Goal: Information Seeking & Learning: Learn about a topic

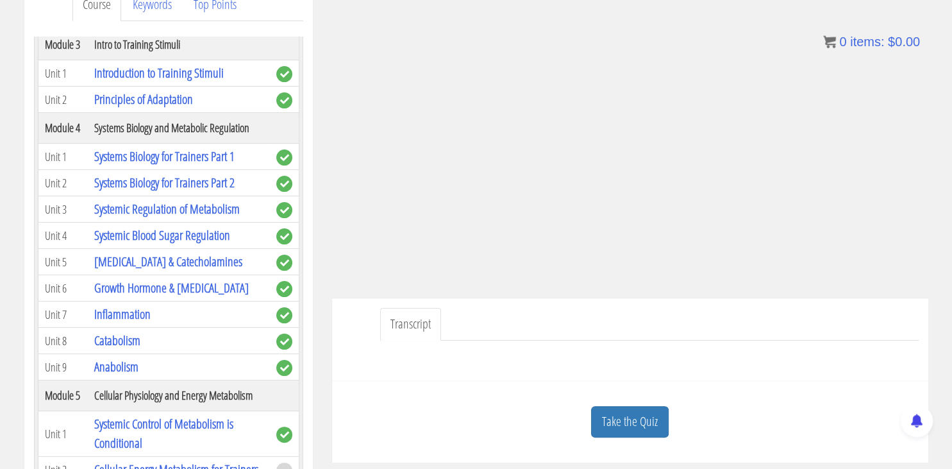
scroll to position [190, 0]
click at [630, 417] on link "Take the Quiz" at bounding box center [630, 420] width 78 height 31
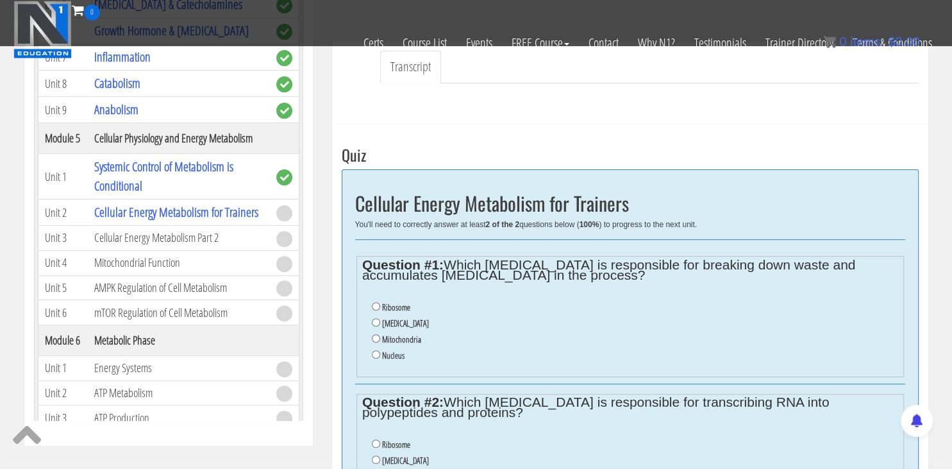
scroll to position [366, 0]
click at [376, 323] on input "Lysosome" at bounding box center [376, 321] width 8 height 8
radio input "true"
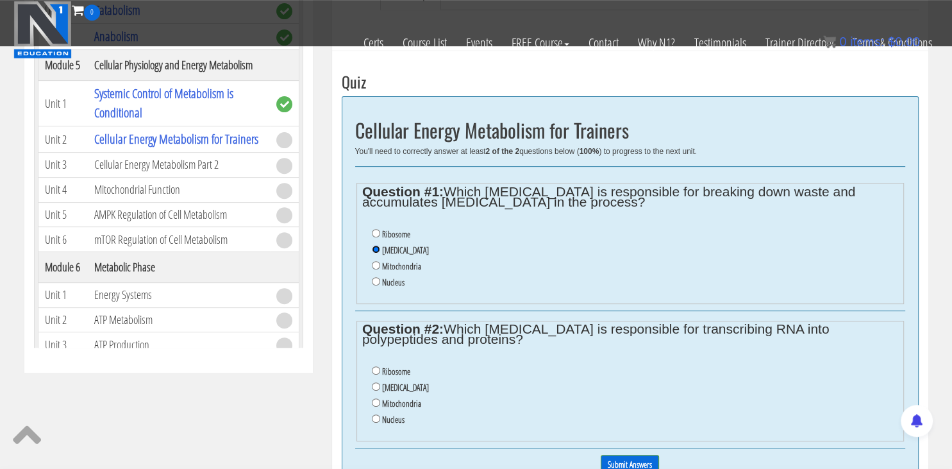
scroll to position [461, 0]
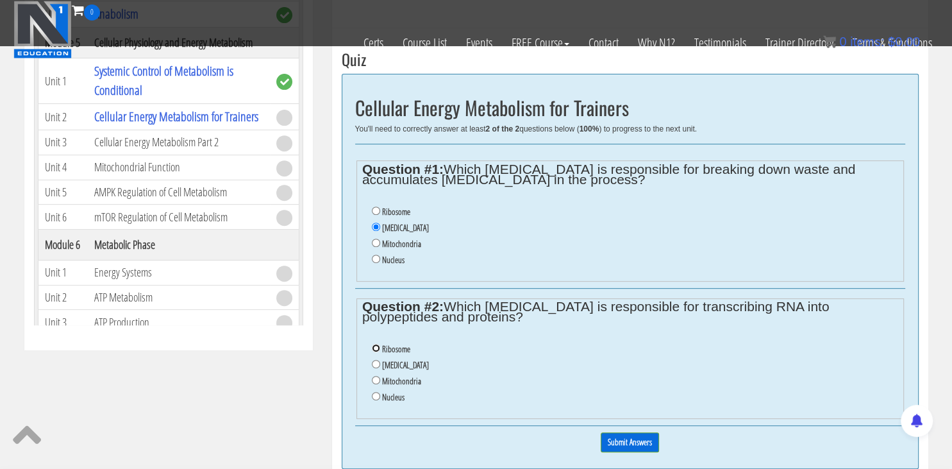
click at [375, 347] on input "Ribosome" at bounding box center [376, 348] width 8 height 8
radio input "true"
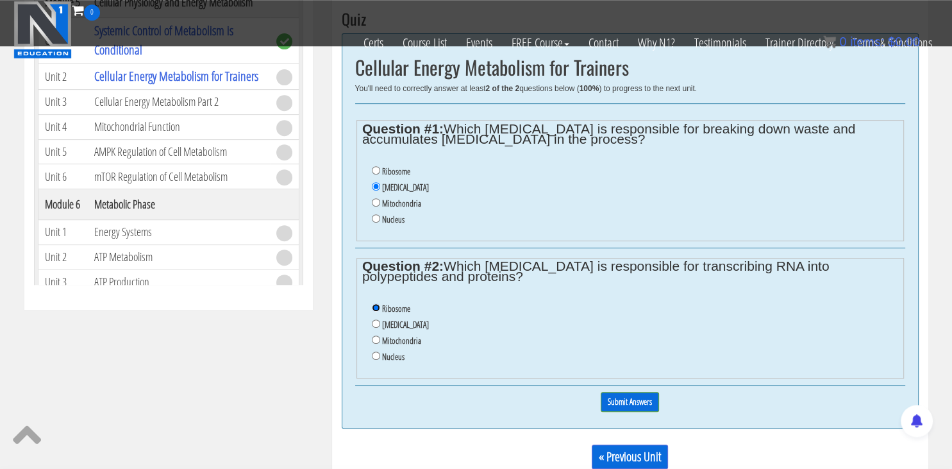
scroll to position [502, 0]
click at [612, 396] on input "Submit Answers" at bounding box center [630, 401] width 58 height 20
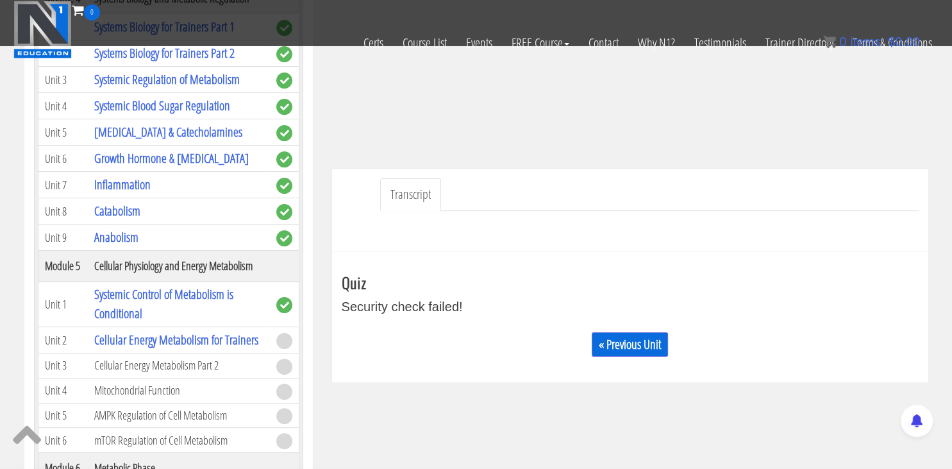
scroll to position [237, 0]
click at [626, 342] on link "« Previous Unit" at bounding box center [630, 345] width 76 height 24
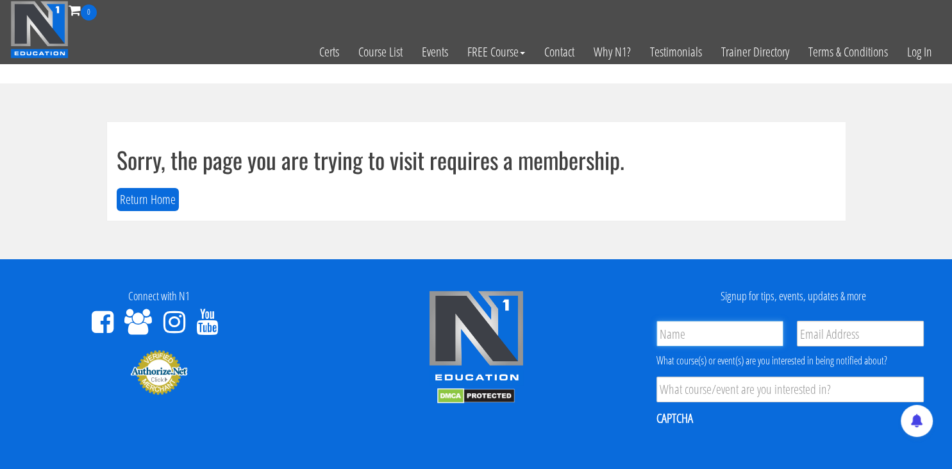
click at [704, 333] on input "Name *" at bounding box center [719, 333] width 127 height 26
click at [153, 198] on button "Return Home" at bounding box center [148, 200] width 62 height 24
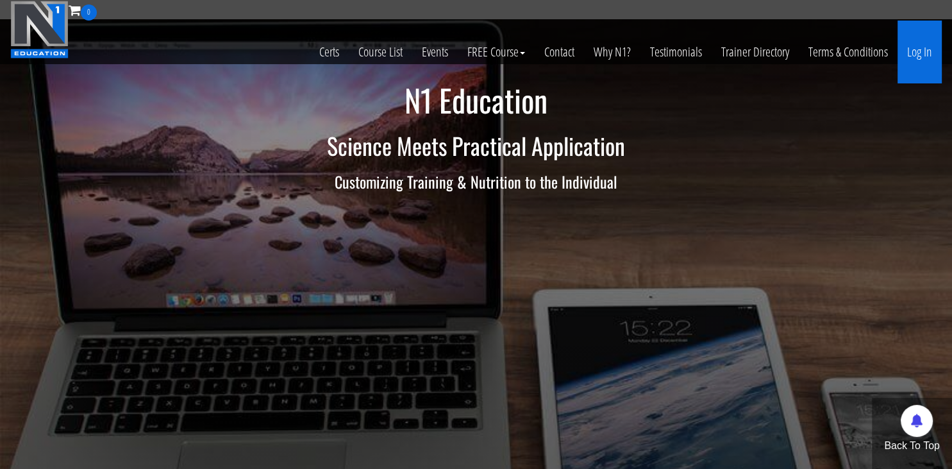
click at [918, 49] on link "Log In" at bounding box center [919, 52] width 44 height 63
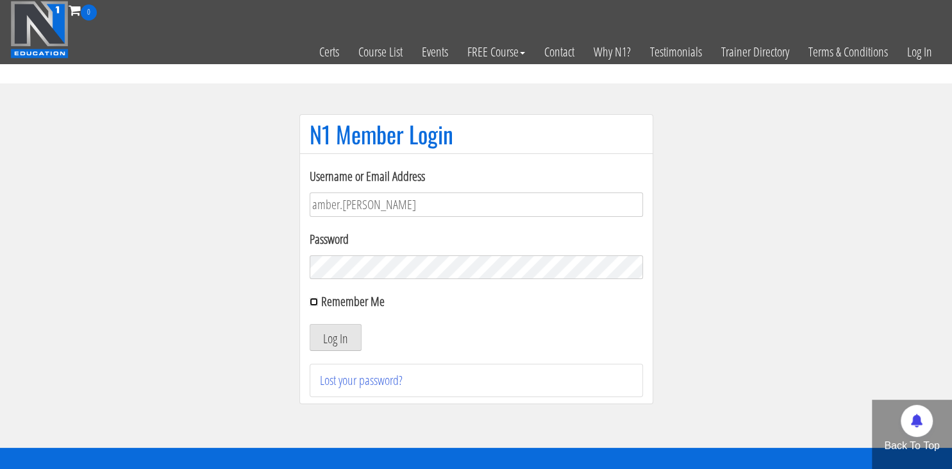
click at [313, 303] on input "Remember Me" at bounding box center [314, 301] width 8 height 8
checkbox input "true"
click at [329, 336] on button "Log In" at bounding box center [336, 337] width 52 height 27
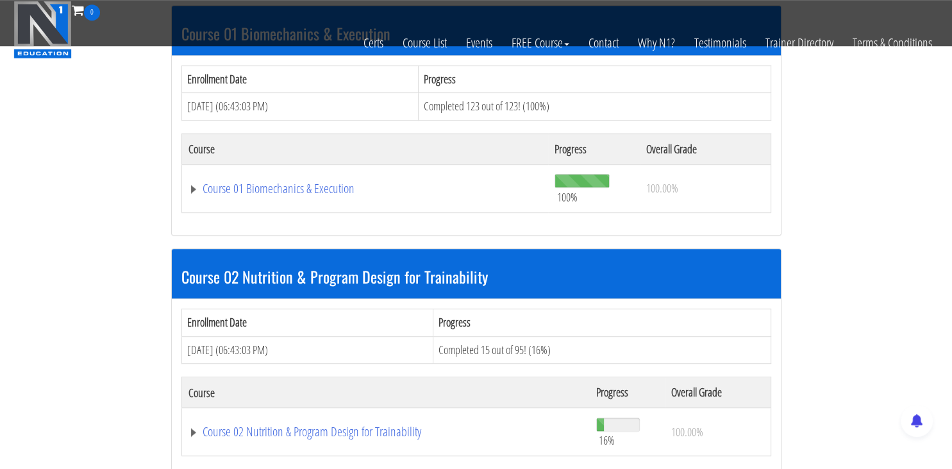
scroll to position [636, 0]
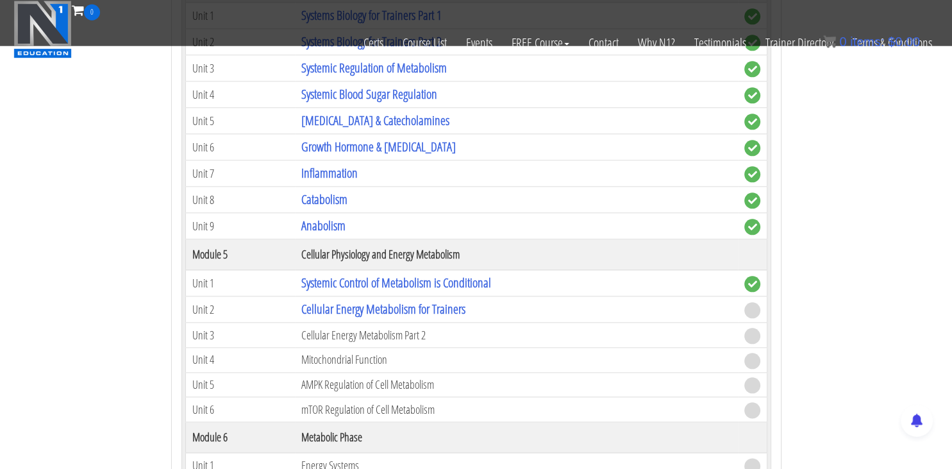
scroll to position [1374, 0]
click at [340, 300] on link "Cellular Energy Metabolism for Trainers" at bounding box center [383, 307] width 164 height 17
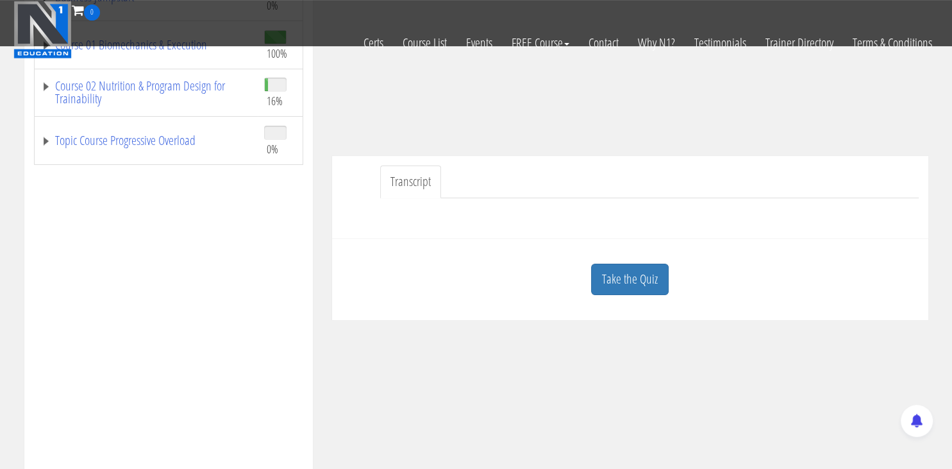
scroll to position [251, 0]
click at [617, 280] on link "Take the Quiz" at bounding box center [630, 278] width 78 height 31
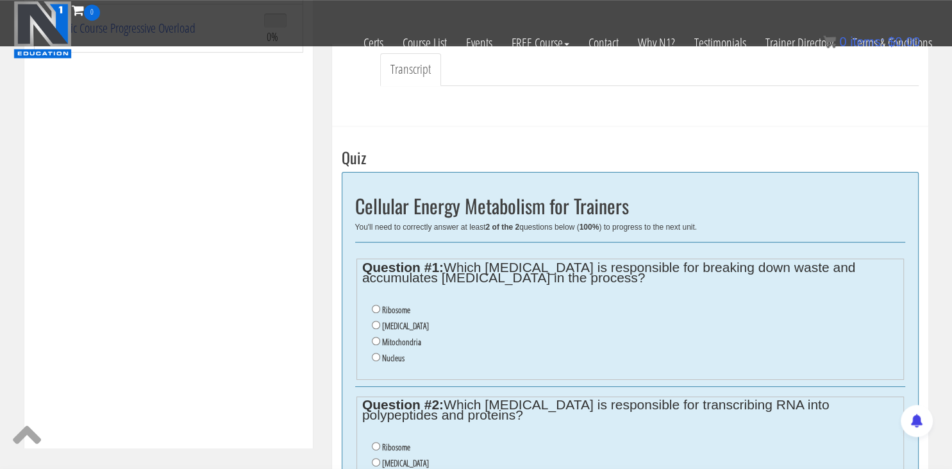
scroll to position [363, 0]
click at [377, 322] on input "Lysosome" at bounding box center [376, 324] width 8 height 8
radio input "true"
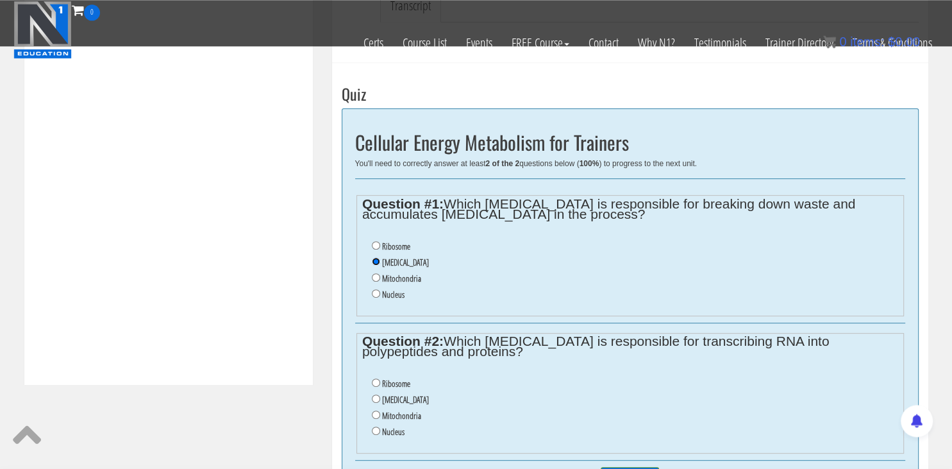
scroll to position [427, 0]
click at [377, 383] on input "Ribosome" at bounding box center [376, 382] width 8 height 8
radio input "true"
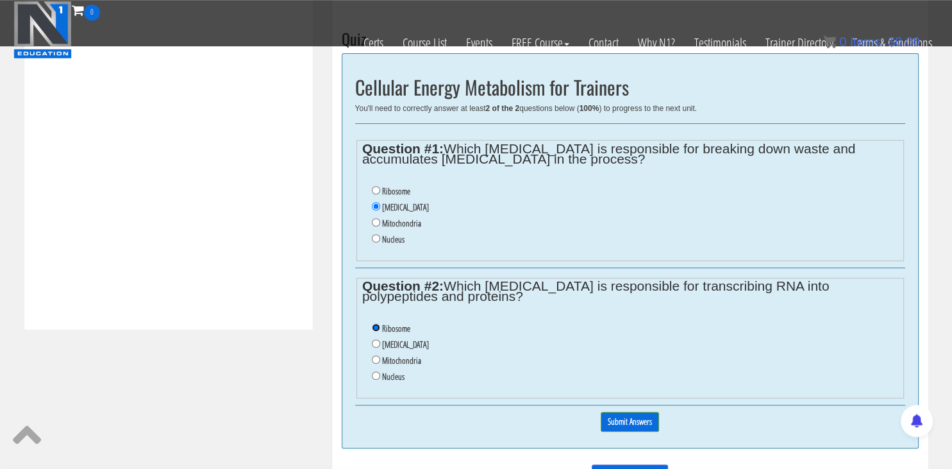
scroll to position [485, 0]
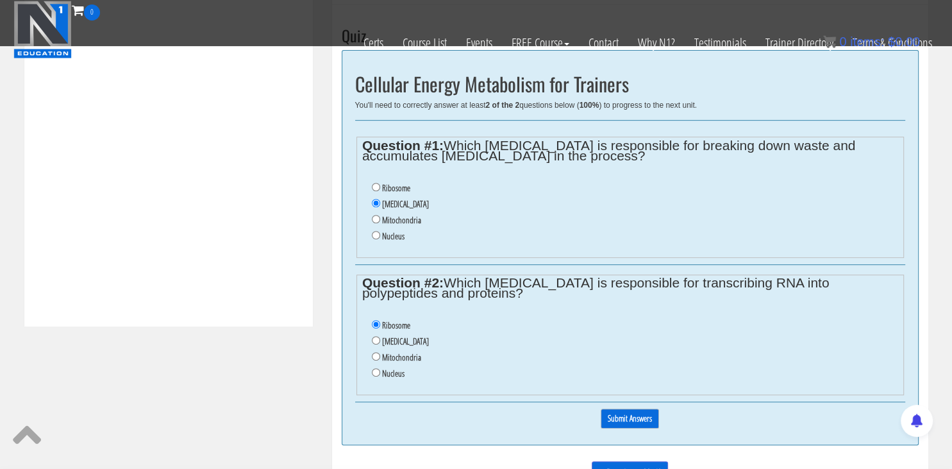
click at [611, 417] on input "Submit Answers" at bounding box center [630, 418] width 58 height 20
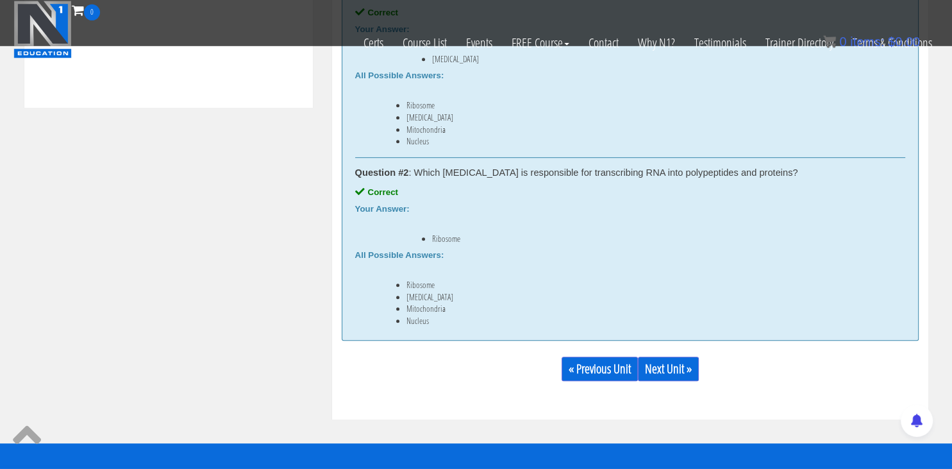
scroll to position [704, 0]
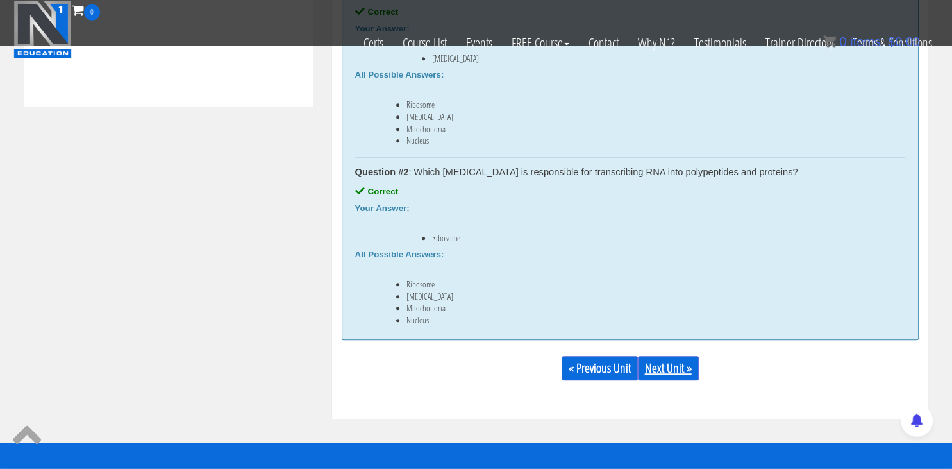
click at [670, 372] on link "Next Unit »" at bounding box center [668, 368] width 61 height 24
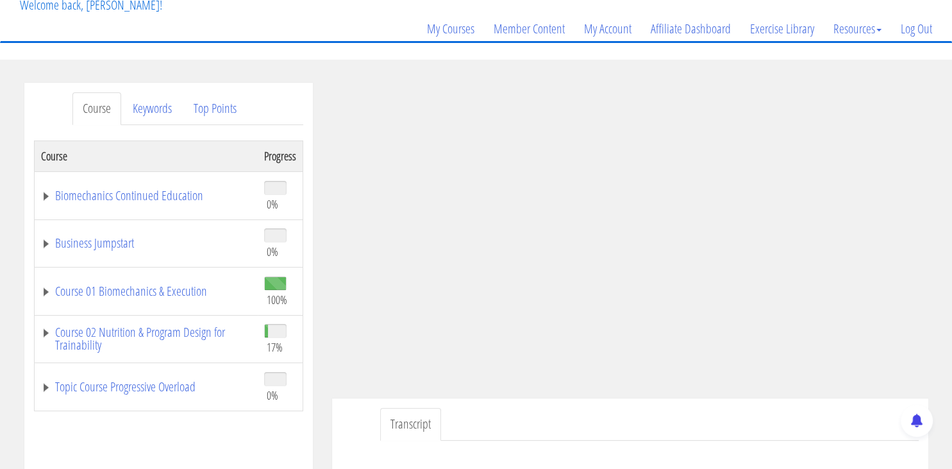
scroll to position [118, 0]
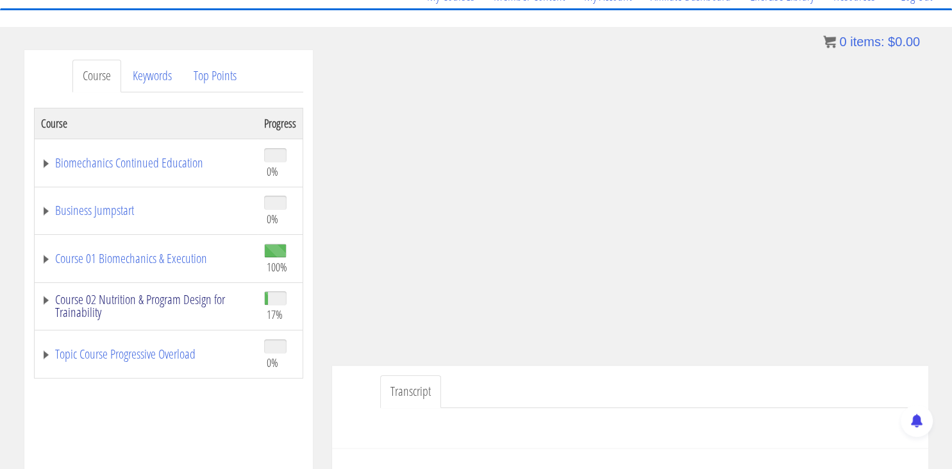
click at [167, 301] on link "Course 02 Nutrition & Program Design for Trainability" at bounding box center [146, 306] width 210 height 26
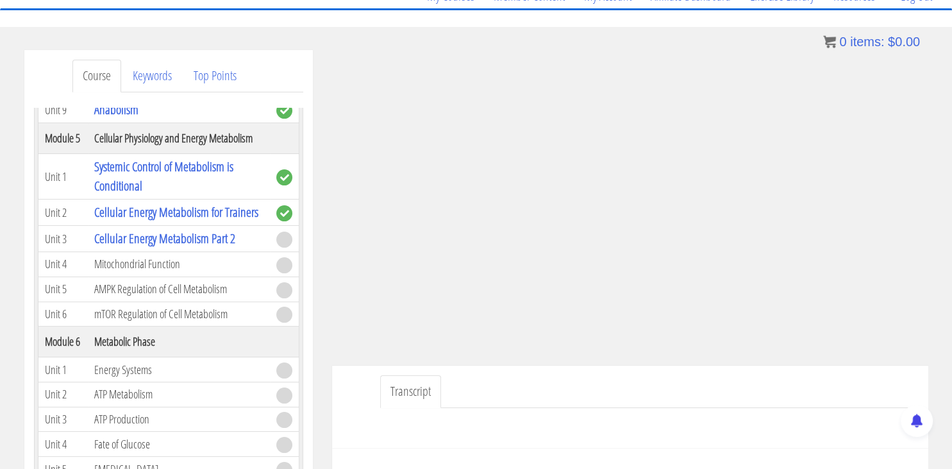
scroll to position [742, 0]
